Goal: Task Accomplishment & Management: Manage account settings

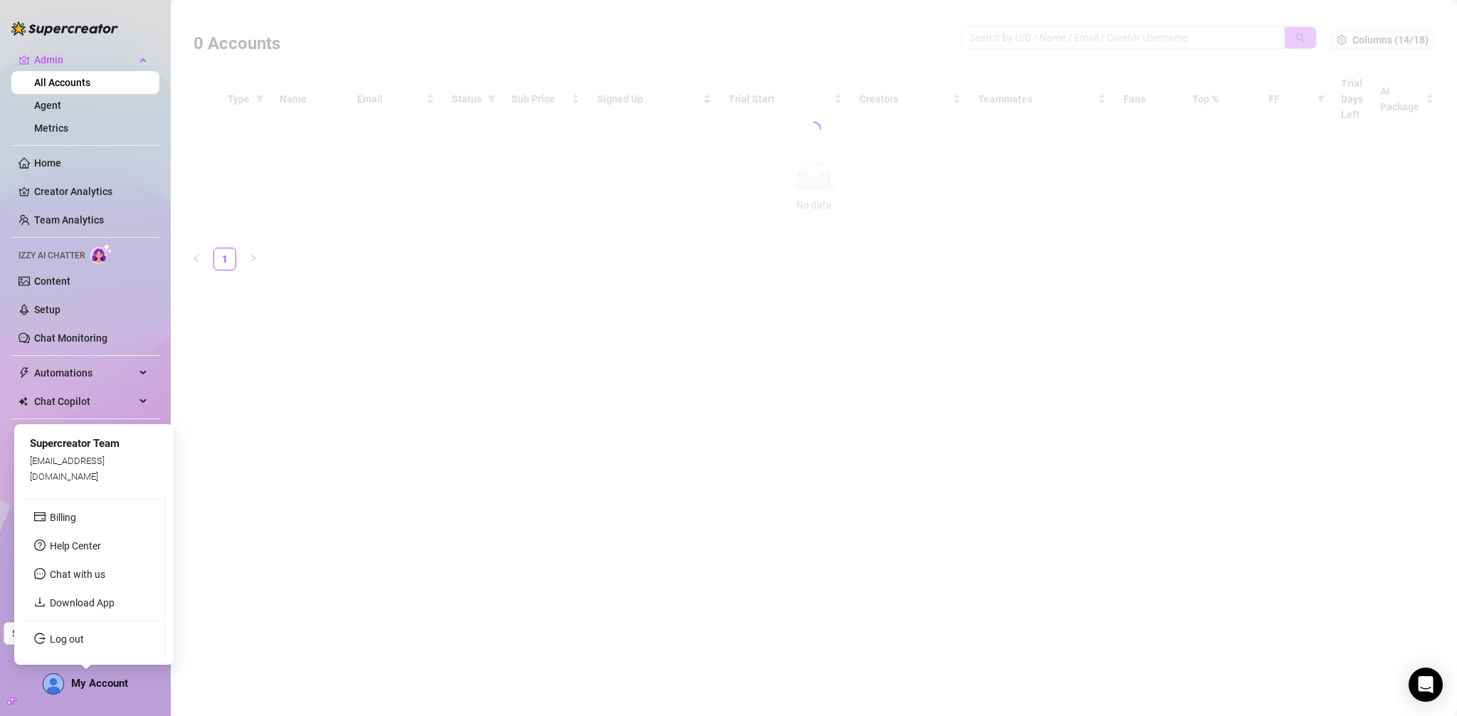
click at [87, 688] on span "My Account" at bounding box center [99, 683] width 57 height 13
click at [84, 633] on link "Log out" at bounding box center [67, 638] width 34 height 11
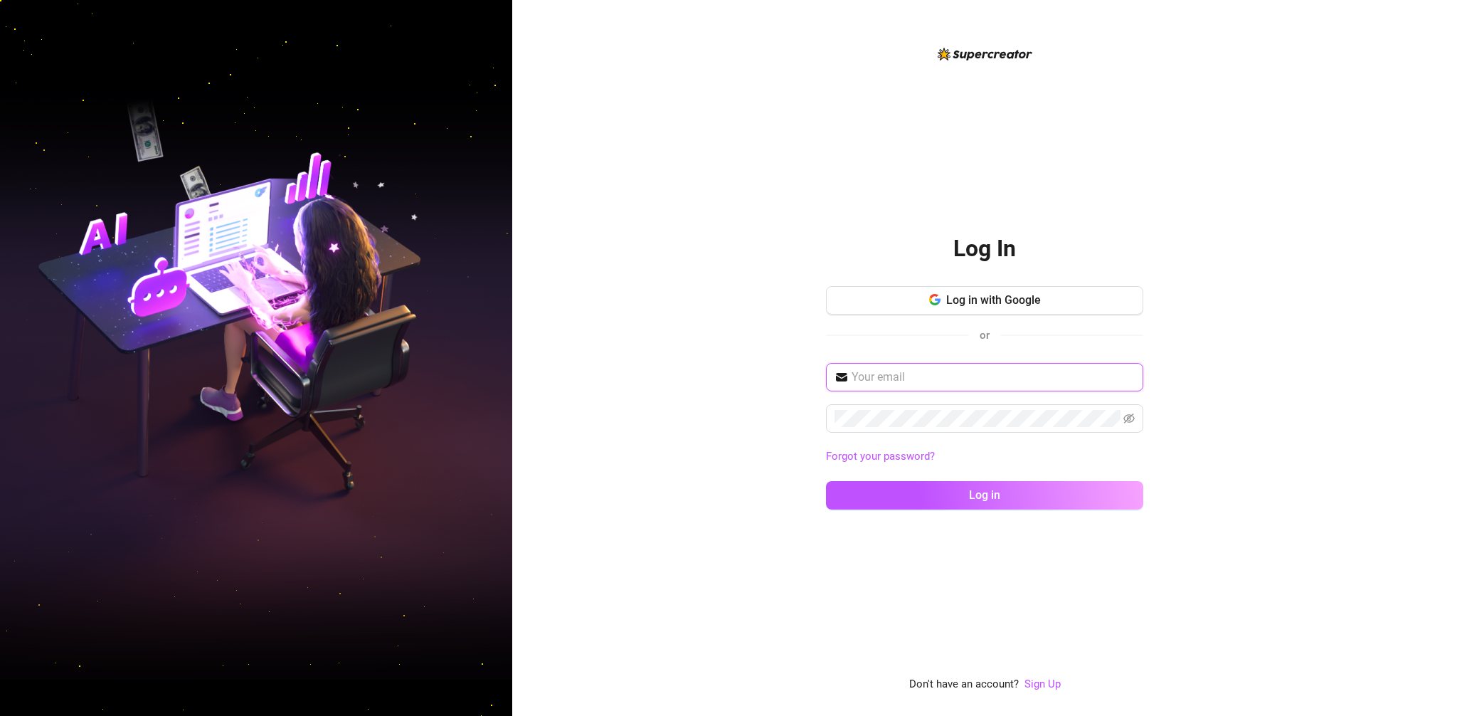
type input "josephoh2011@gmail.com"
click at [1018, 299] on span "Log in with Google" at bounding box center [993, 300] width 95 height 14
